Goal: Task Accomplishment & Management: Use online tool/utility

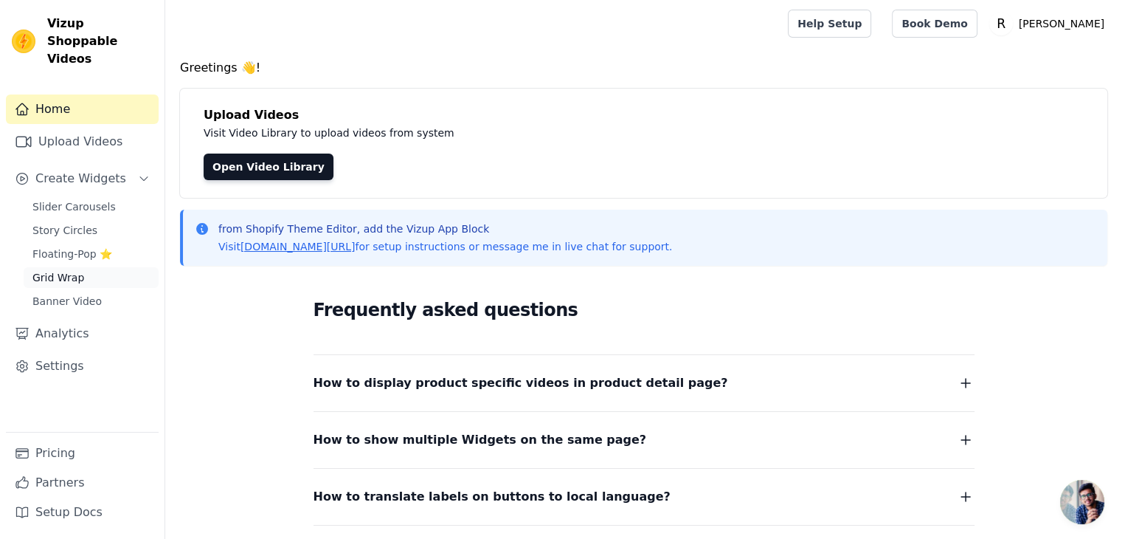
click at [112, 269] on link "Grid Wrap" at bounding box center [91, 277] width 135 height 21
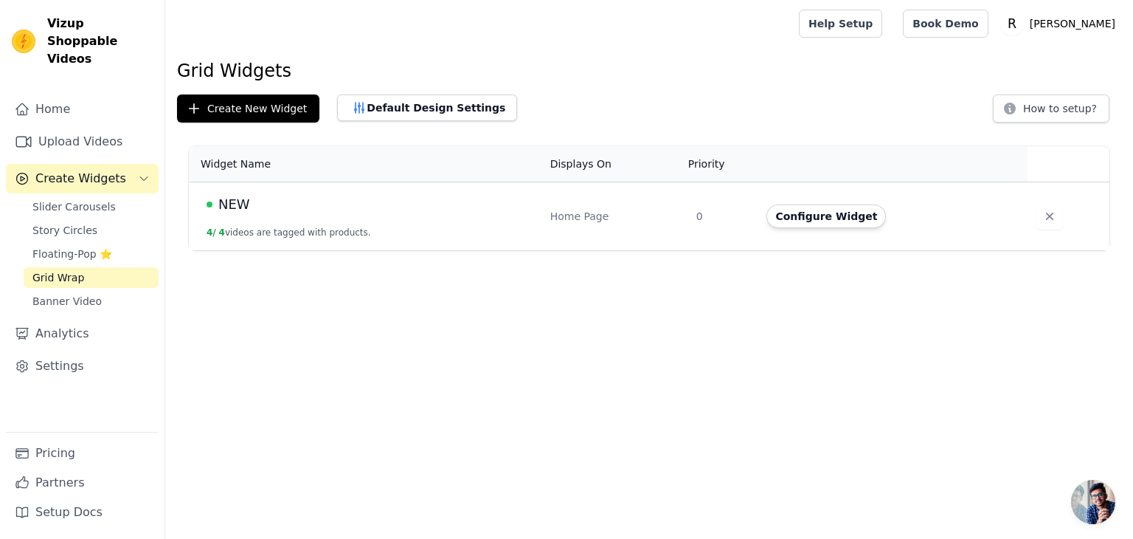
click at [304, 216] on td "NEW 4 / 4 videos are tagged with products." at bounding box center [365, 216] width 353 height 69
click at [865, 222] on button "Configure Widget" at bounding box center [827, 216] width 120 height 24
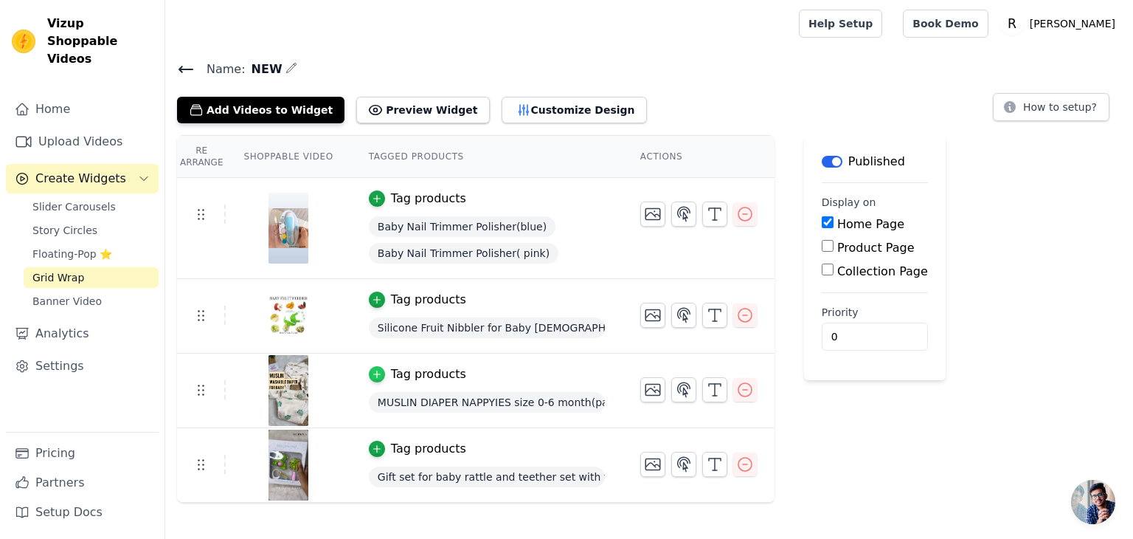
click at [372, 375] on icon "button" at bounding box center [377, 374] width 10 height 10
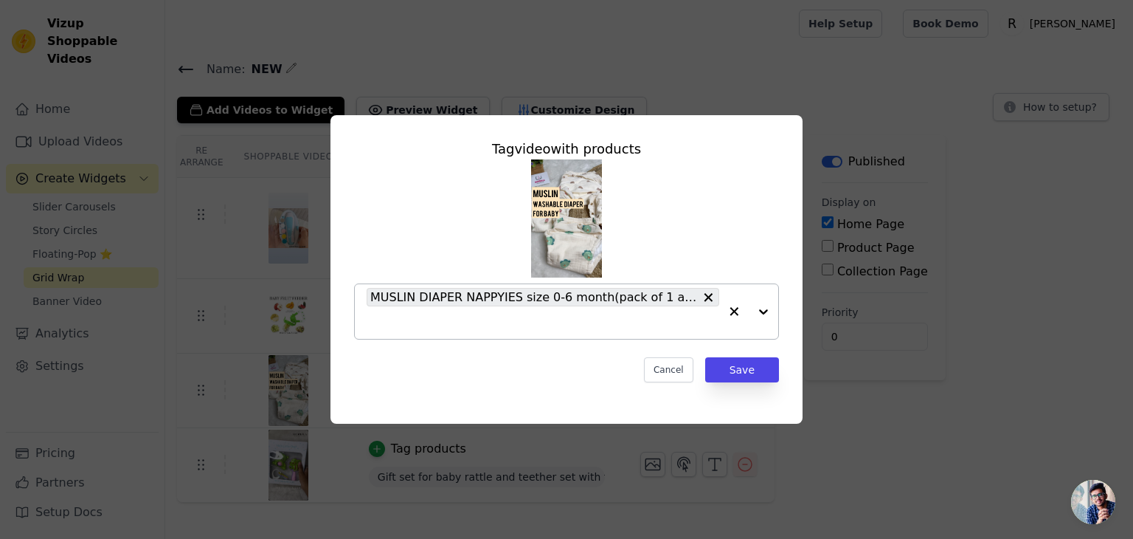
click at [765, 311] on div at bounding box center [748, 311] width 59 height 55
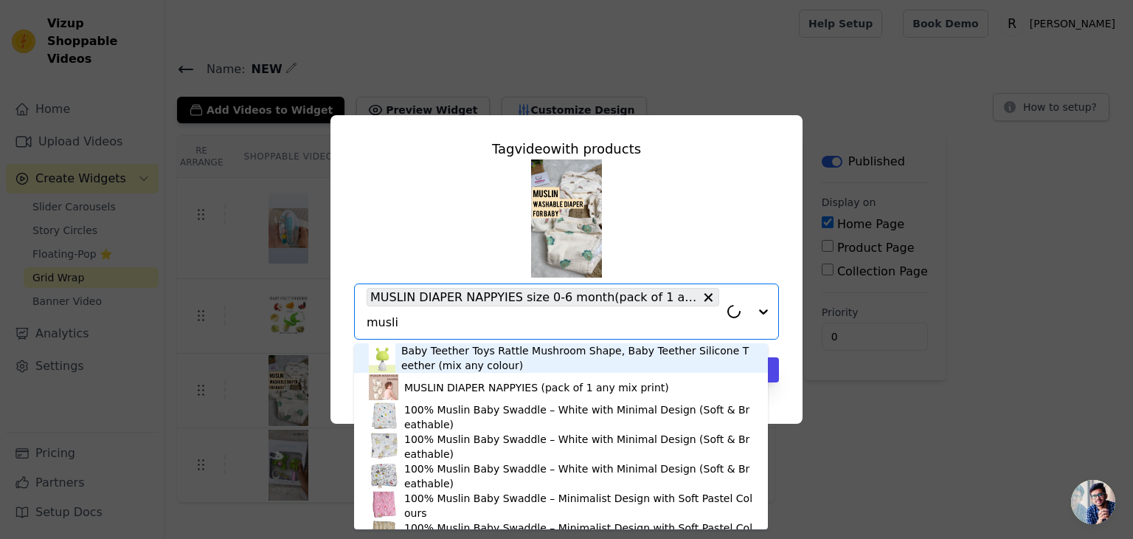
type input "muslin"
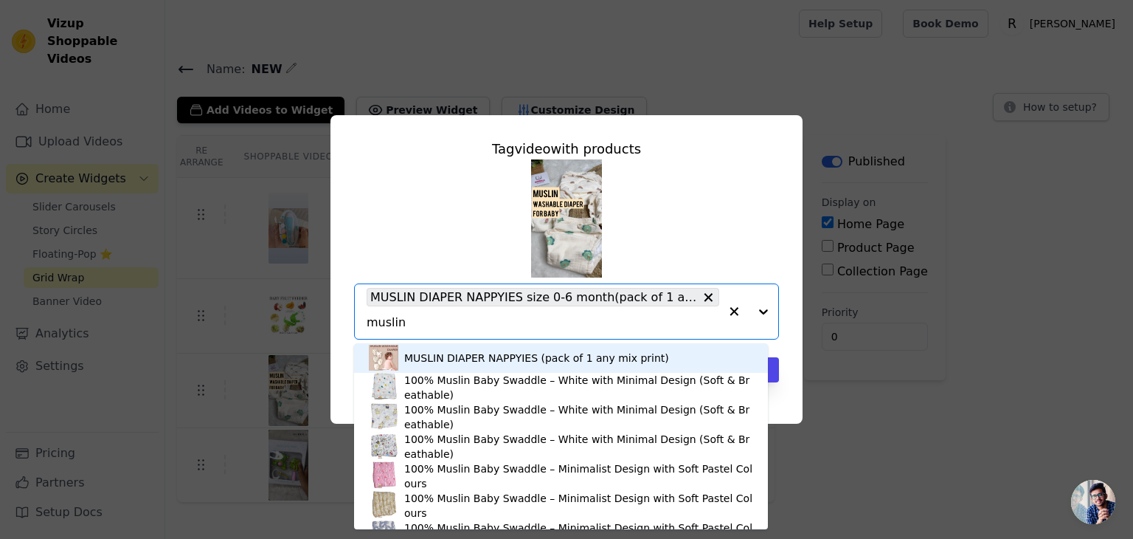
click at [569, 361] on div "MUSLIN DIAPER NAPPYIES (pack of 1 any mix print)" at bounding box center [536, 357] width 265 height 15
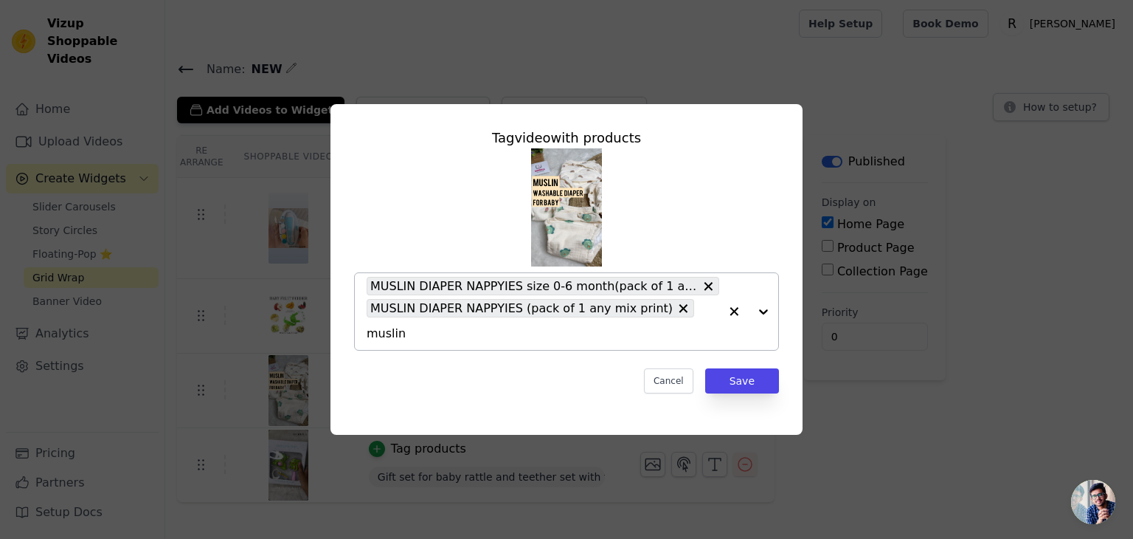
click at [709, 294] on icon at bounding box center [708, 286] width 15 height 15
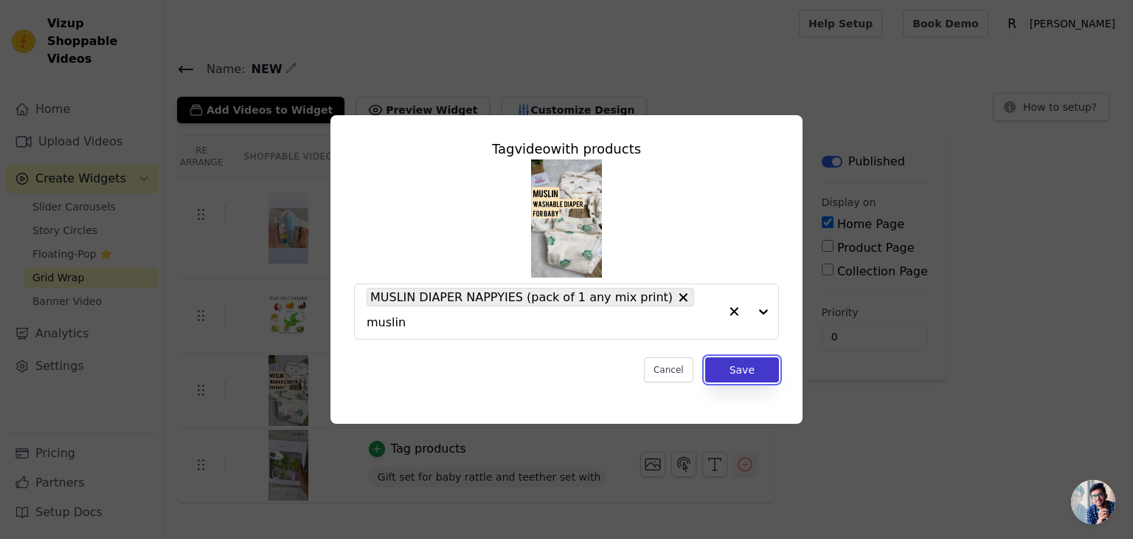
click at [726, 357] on button "Save" at bounding box center [742, 369] width 74 height 25
